Goal: Navigation & Orientation: Find specific page/section

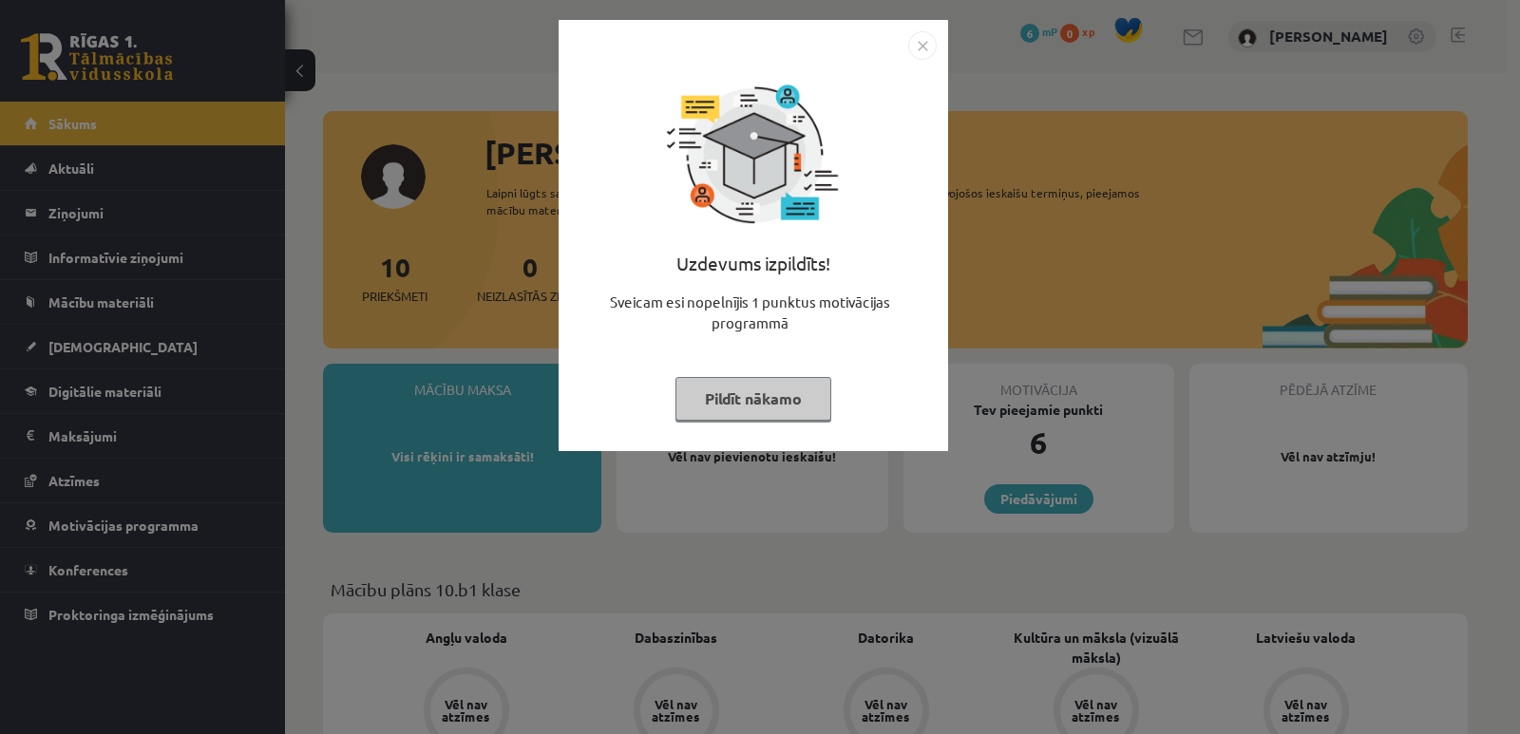
click at [924, 50] on img "Close" at bounding box center [922, 45] width 29 height 29
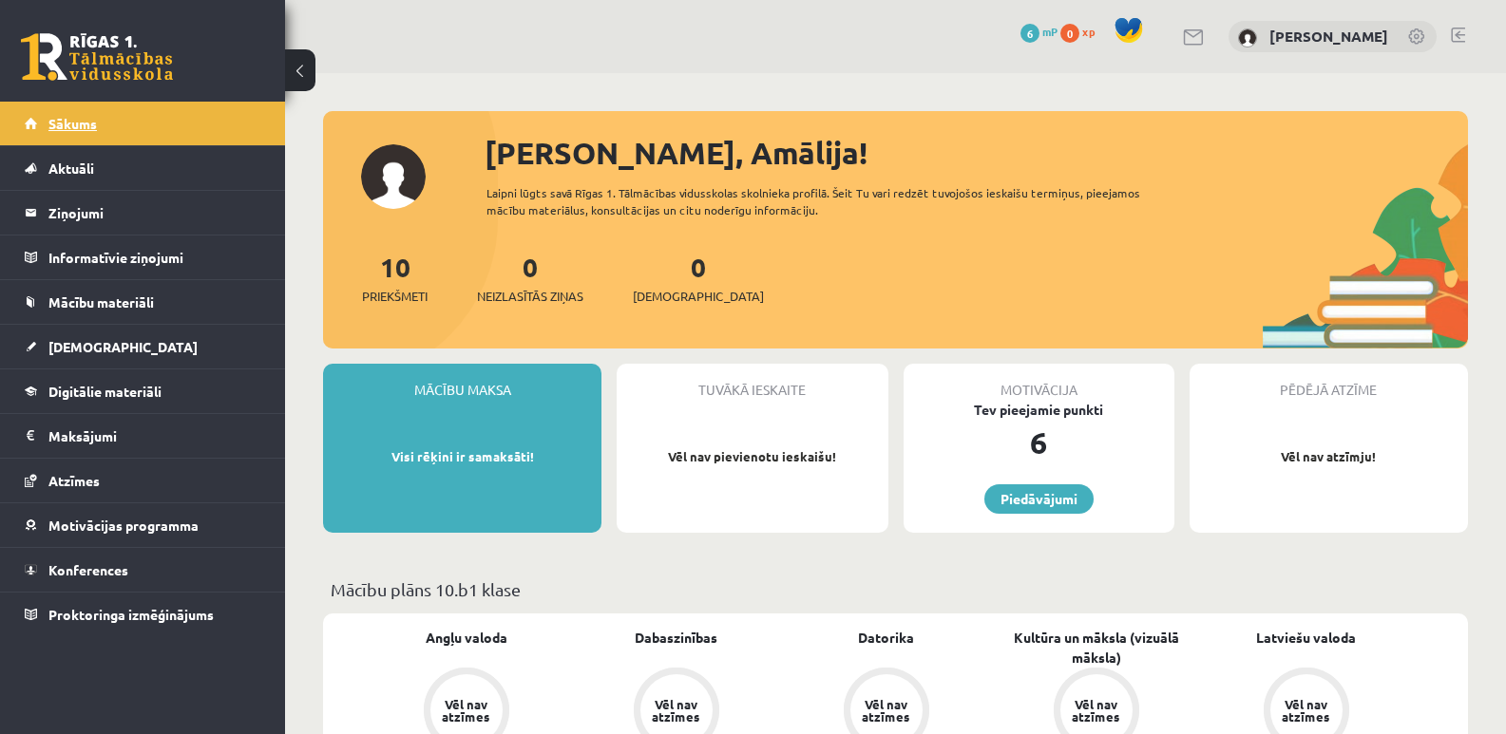
click at [72, 128] on span "Sākums" at bounding box center [72, 123] width 48 height 17
click at [78, 169] on span "Aktuāli" at bounding box center [71, 168] width 46 height 17
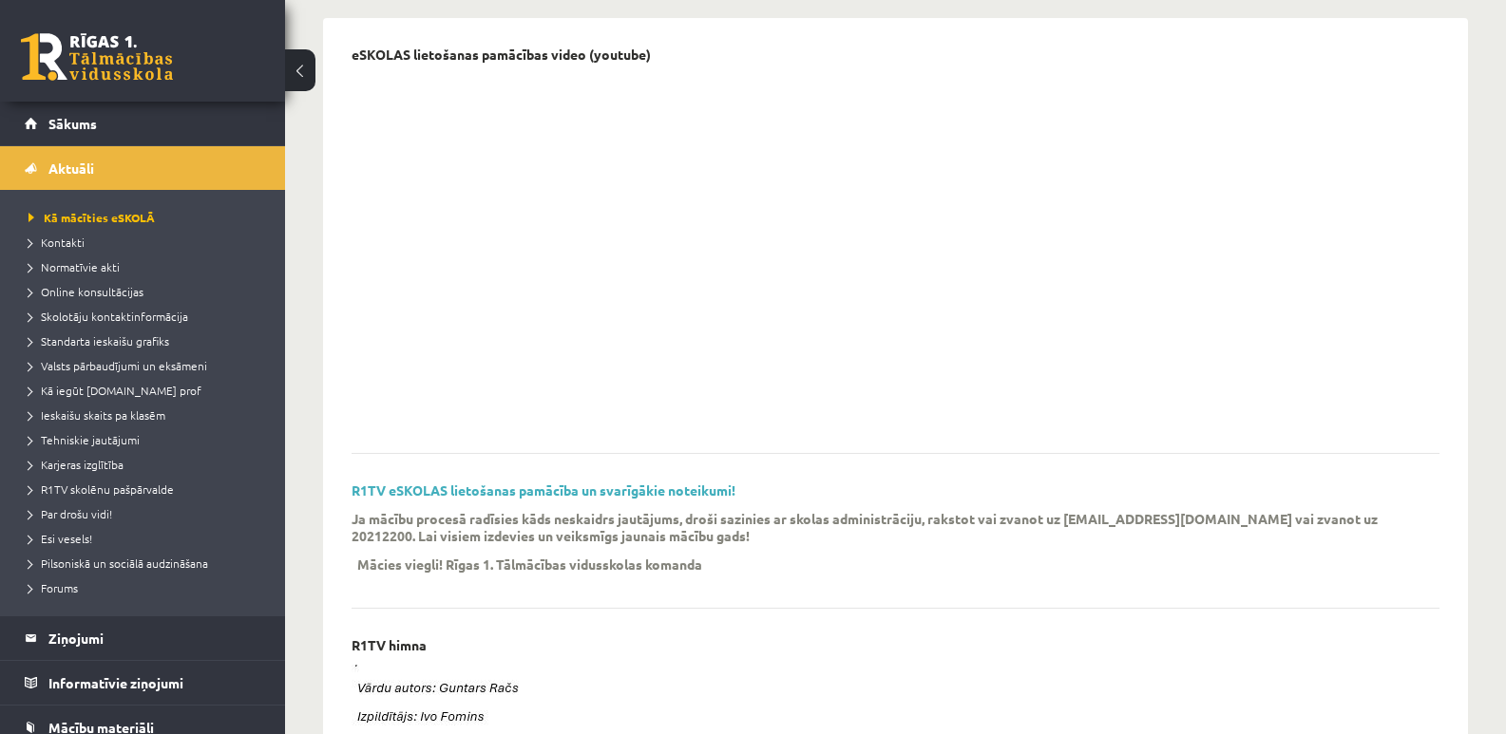
scroll to position [190, 0]
